Goal: Communication & Community: Ask a question

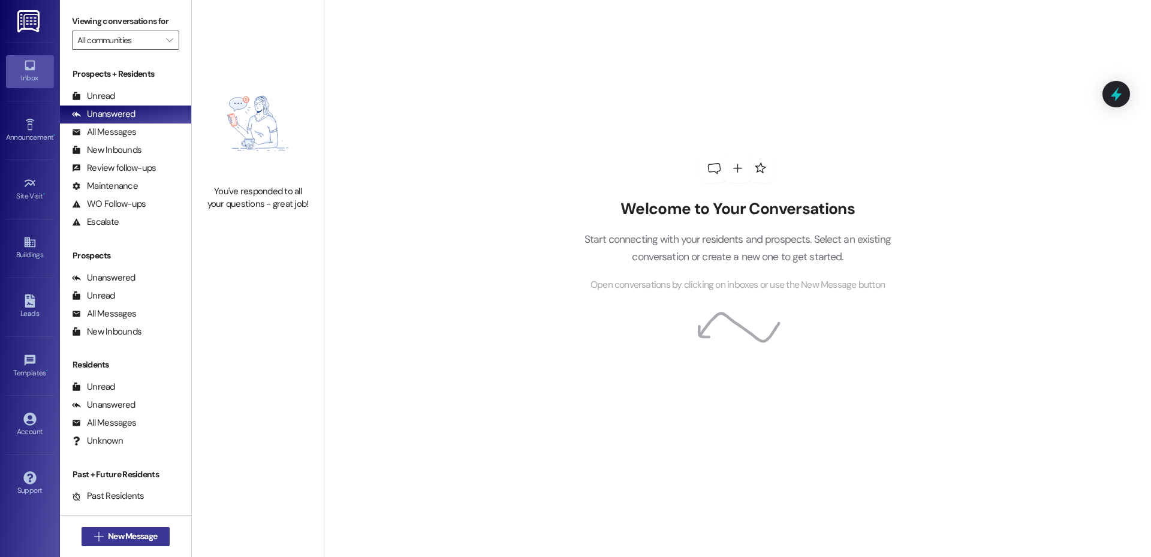
click at [94, 537] on icon "" at bounding box center [98, 537] width 9 height 10
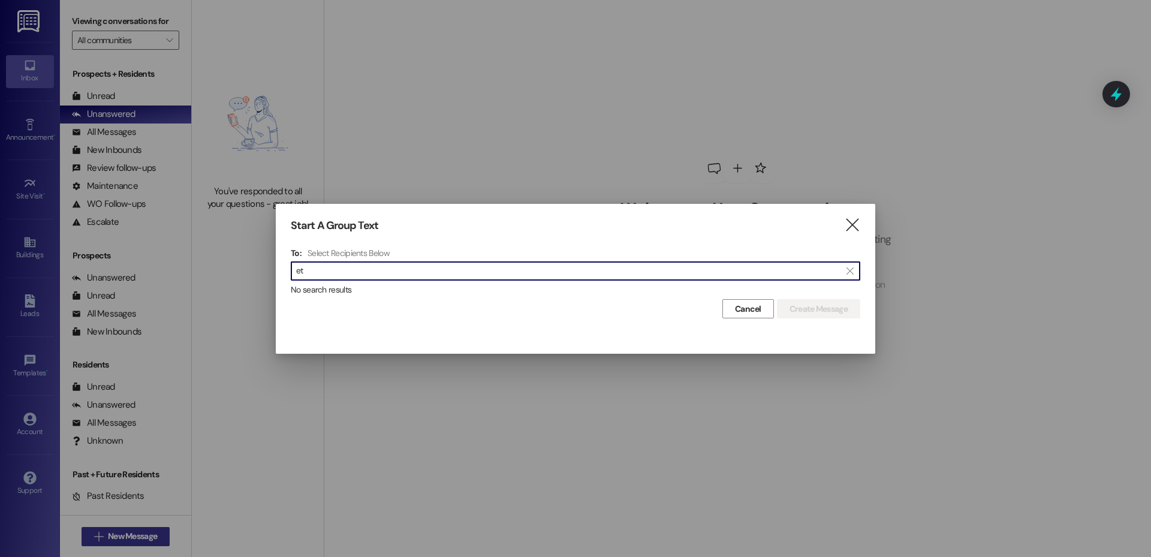
type input "e"
type input "[PERSON_NAME]"
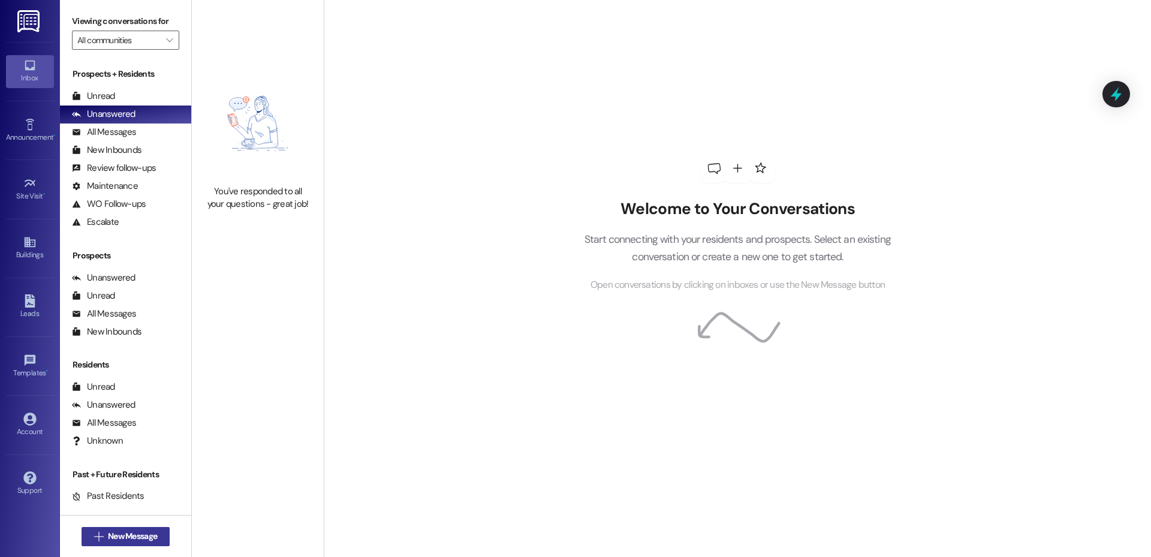
click at [135, 536] on span "New Message" at bounding box center [132, 536] width 49 height 13
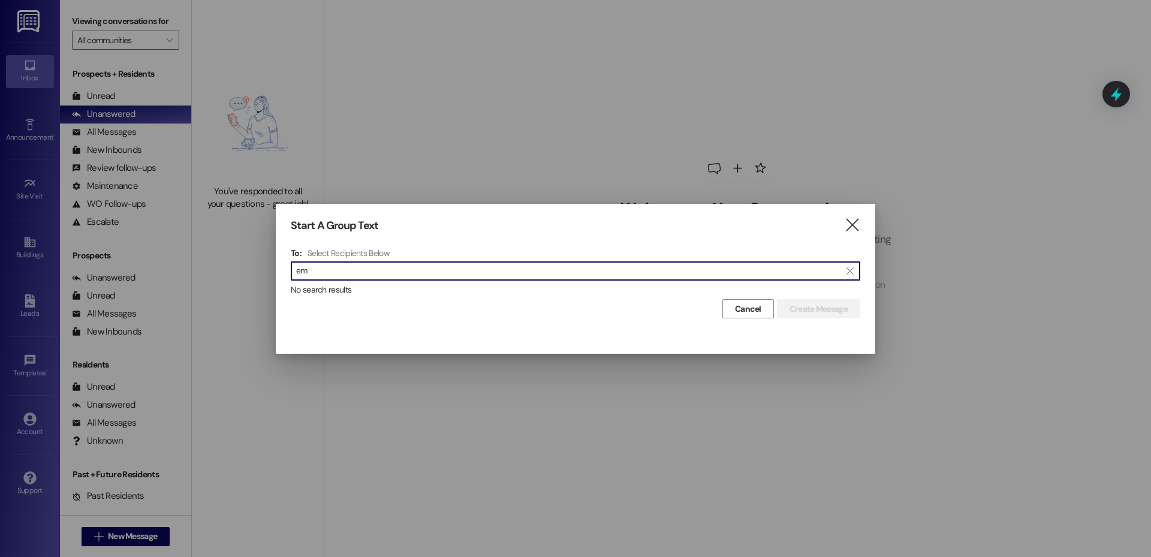
type input "e"
